Goal: Task Accomplishment & Management: Manage account settings

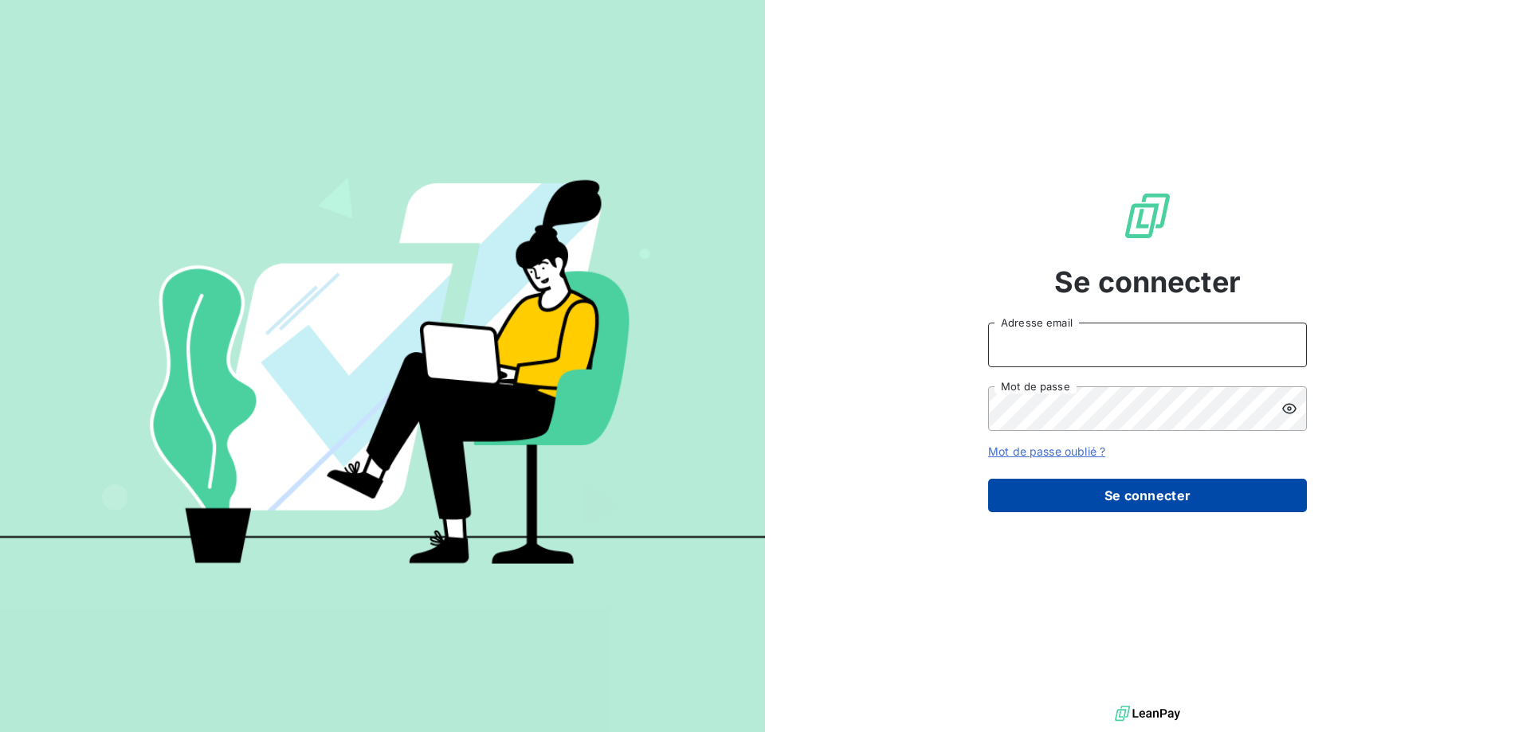
type input "[EMAIL_ADDRESS][DOMAIN_NAME]"
click at [1137, 492] on button "Se connecter" at bounding box center [1147, 495] width 319 height 33
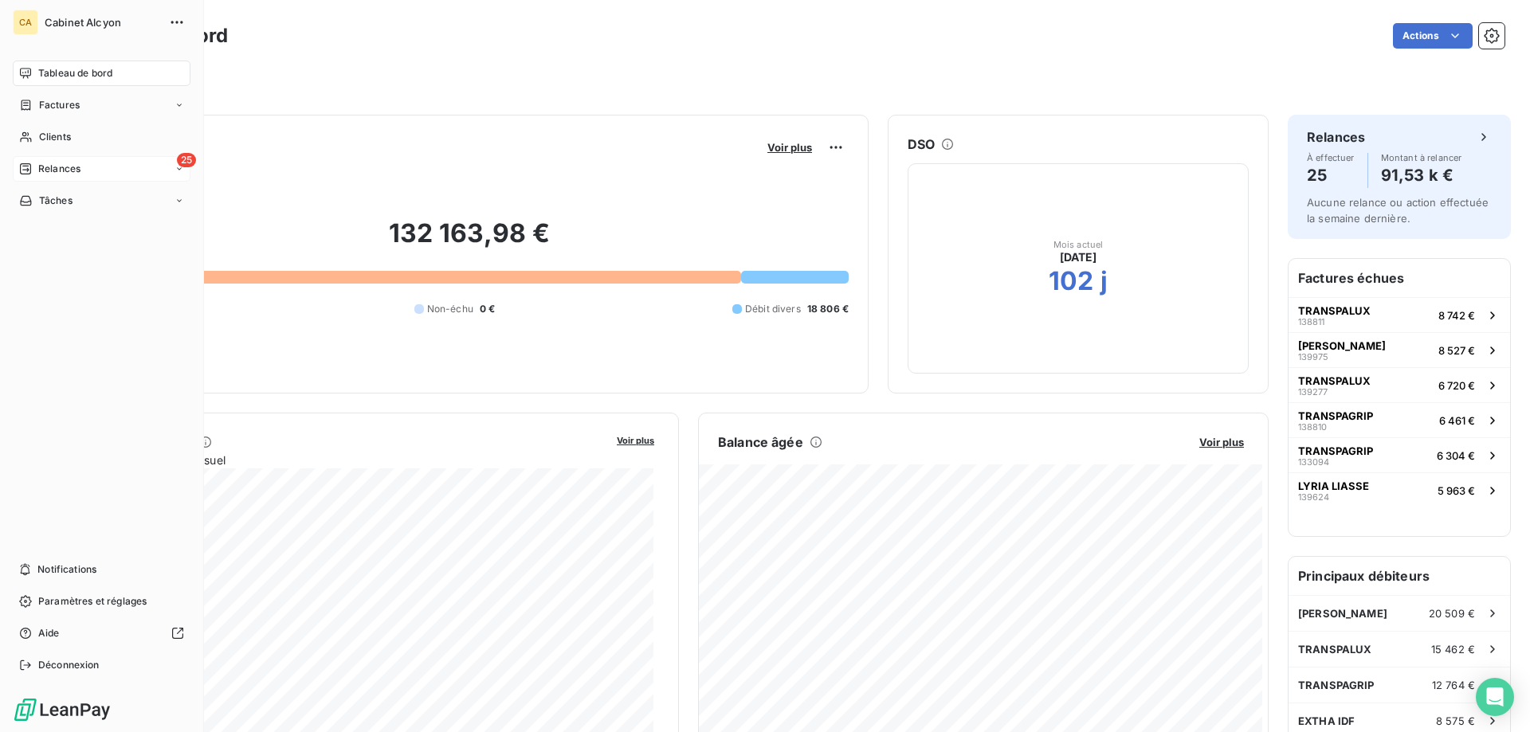
click at [58, 175] on span "Relances" at bounding box center [59, 169] width 42 height 14
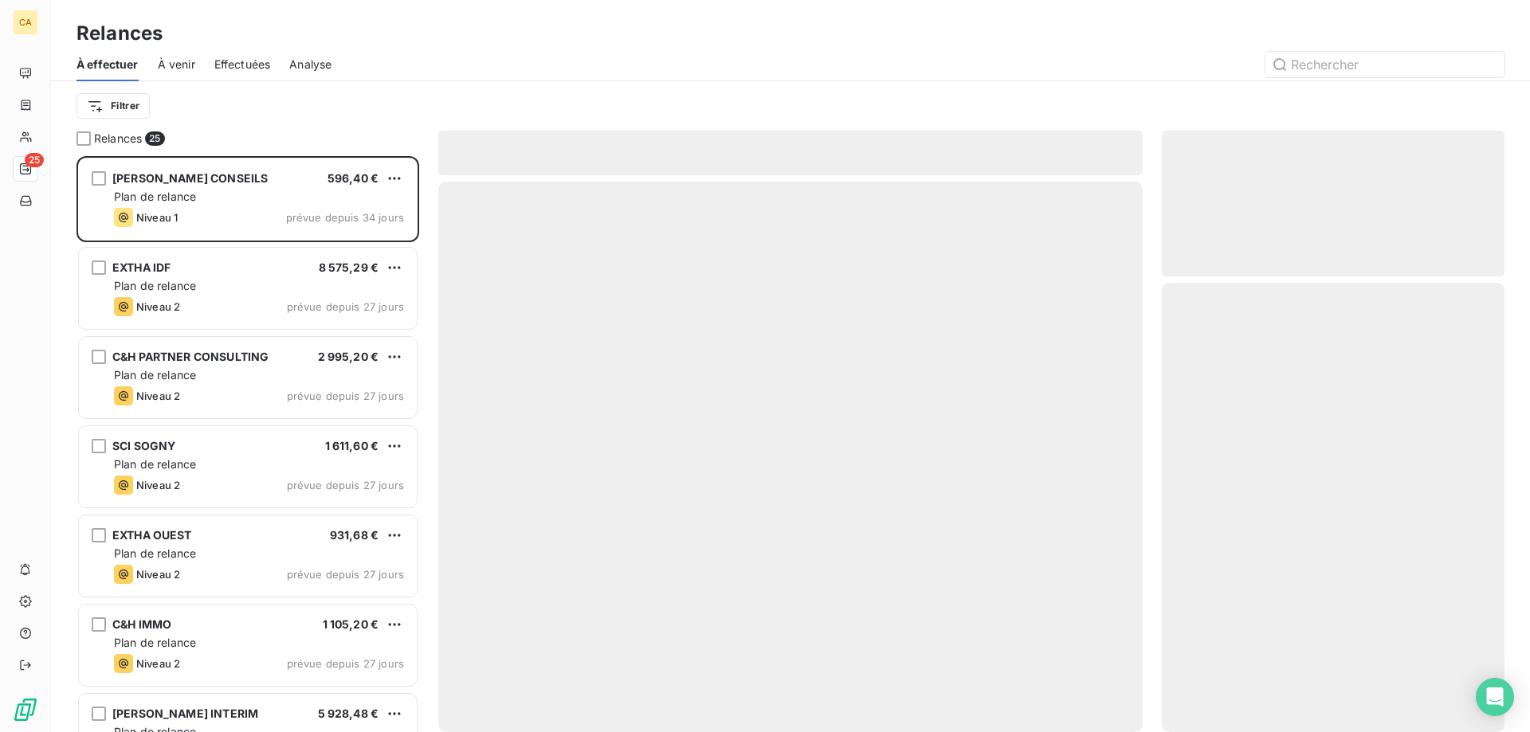
scroll to position [564, 331]
